Goal: Complete application form

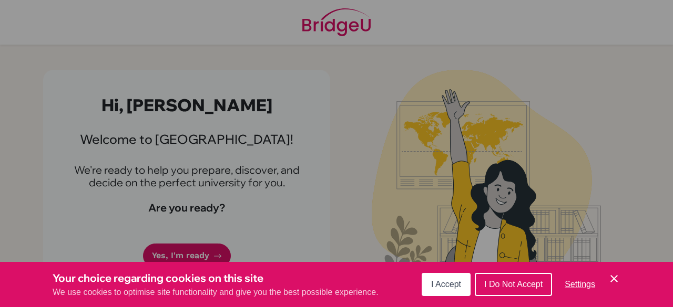
click at [457, 277] on button "I Accept" at bounding box center [445, 284] width 49 height 23
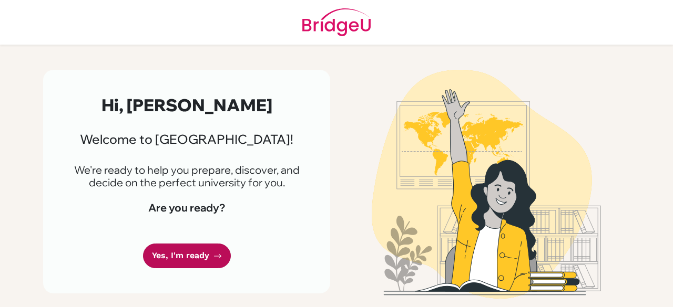
click at [170, 254] on link "Yes, I'm ready" at bounding box center [187, 256] width 88 height 25
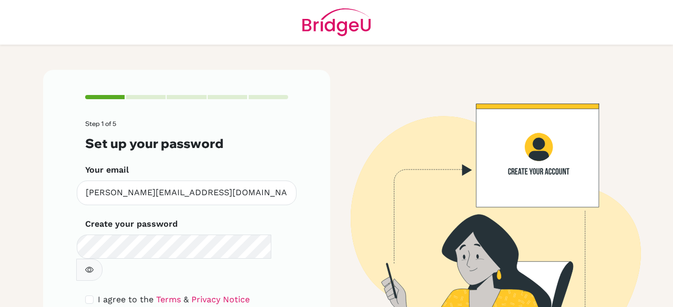
scroll to position [59, 0]
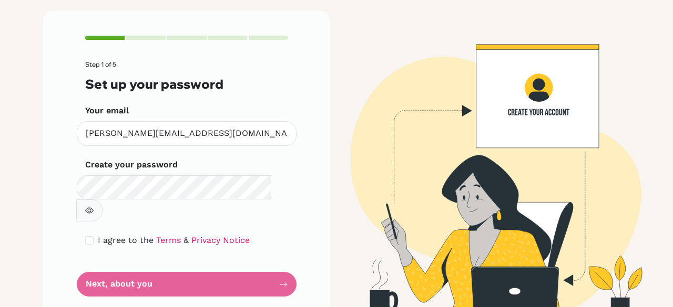
click at [102, 200] on button "button" at bounding box center [89, 211] width 26 height 22
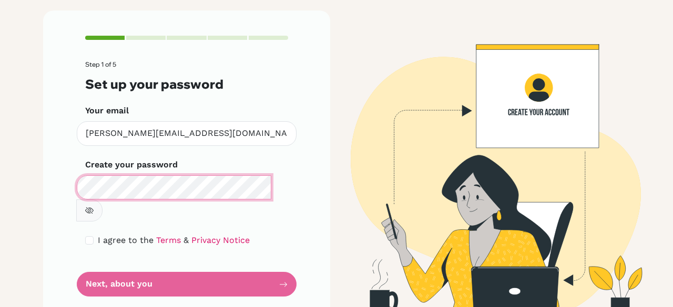
click at [52, 188] on div "Step 1 of 5 Set up your password Your email [PERSON_NAME][EMAIL_ADDRESS][DOMAIN…" at bounding box center [186, 167] width 287 height 312
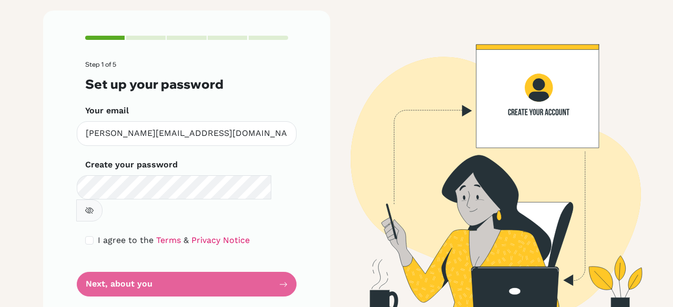
click at [85, 234] on div "I agree to the Terms & Privacy Notice" at bounding box center [186, 240] width 203 height 13
click at [88, 236] on input "checkbox" at bounding box center [89, 240] width 8 height 8
checkbox input "true"
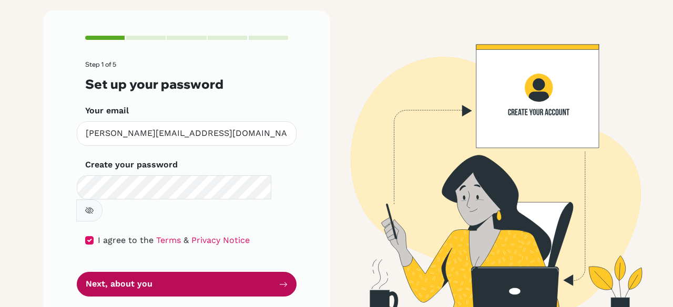
click at [126, 272] on button "Next, about you" at bounding box center [187, 284] width 220 height 25
